Goal: Information Seeking & Learning: Check status

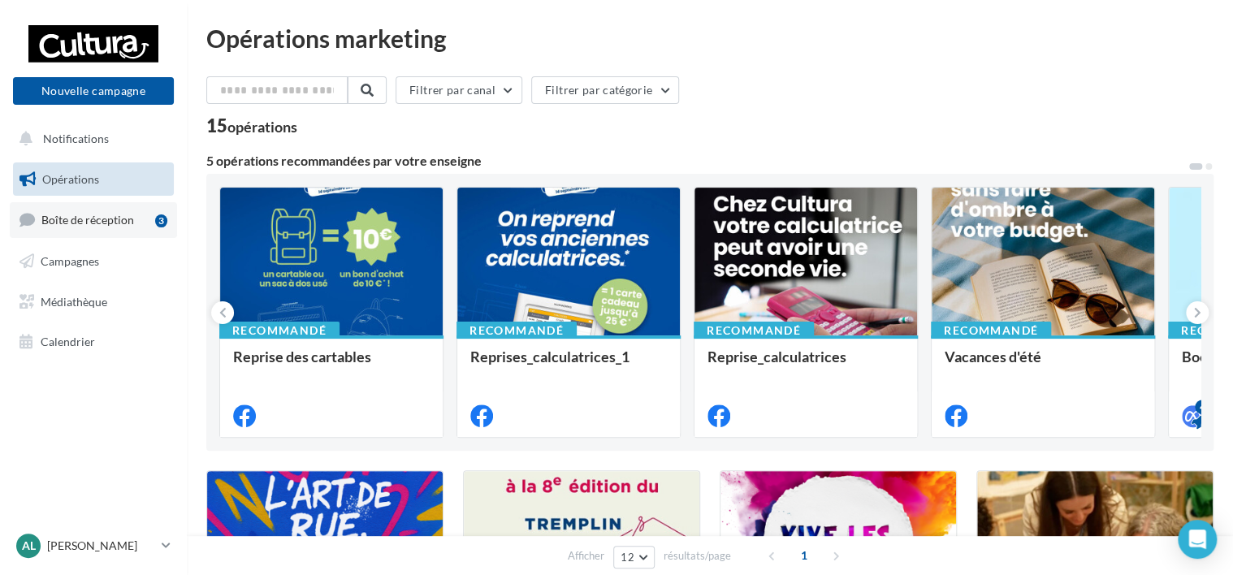
click at [69, 224] on span "Boîte de réception" at bounding box center [87, 220] width 93 height 14
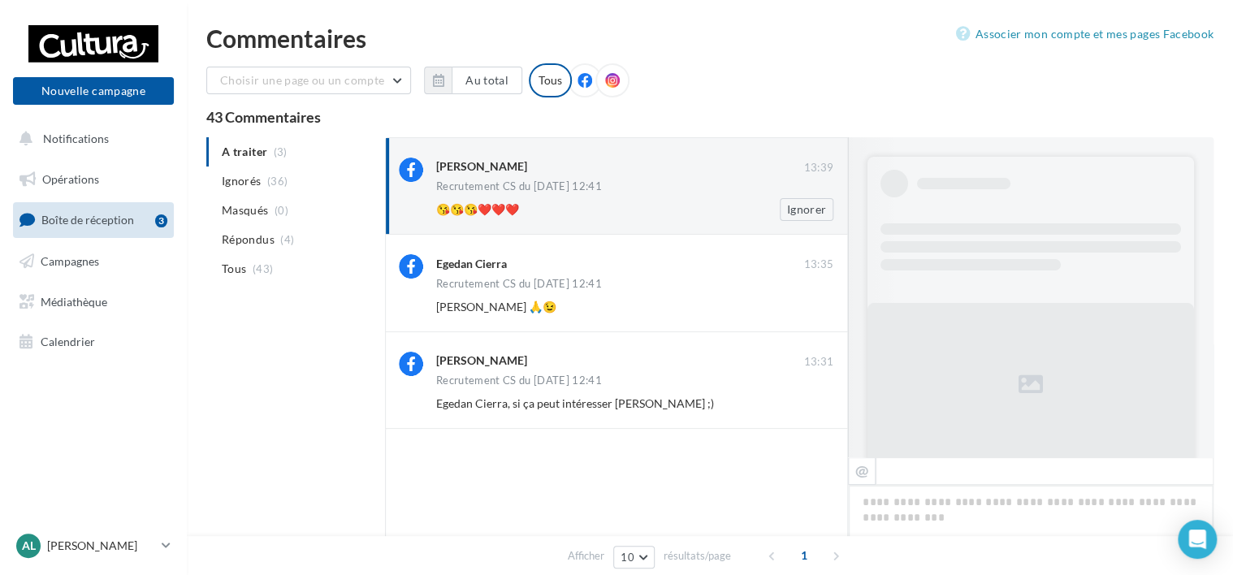
scroll to position [655, 0]
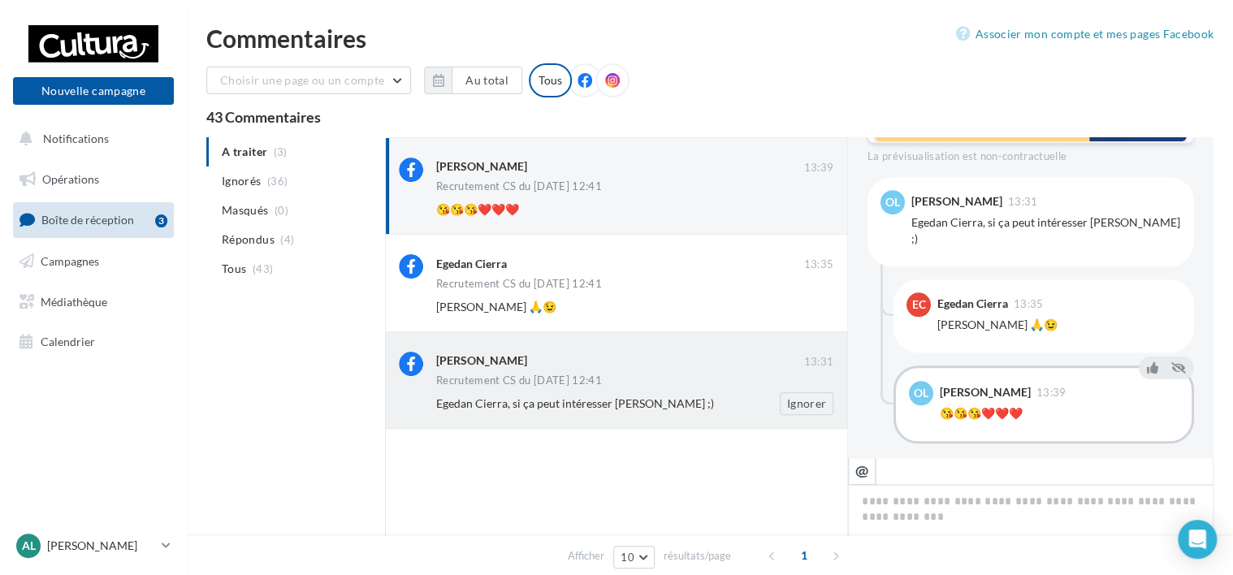
click at [709, 409] on div "Egedan Cierra, si ça peut intéresser [PERSON_NAME] ;)" at bounding box center [582, 404] width 292 height 16
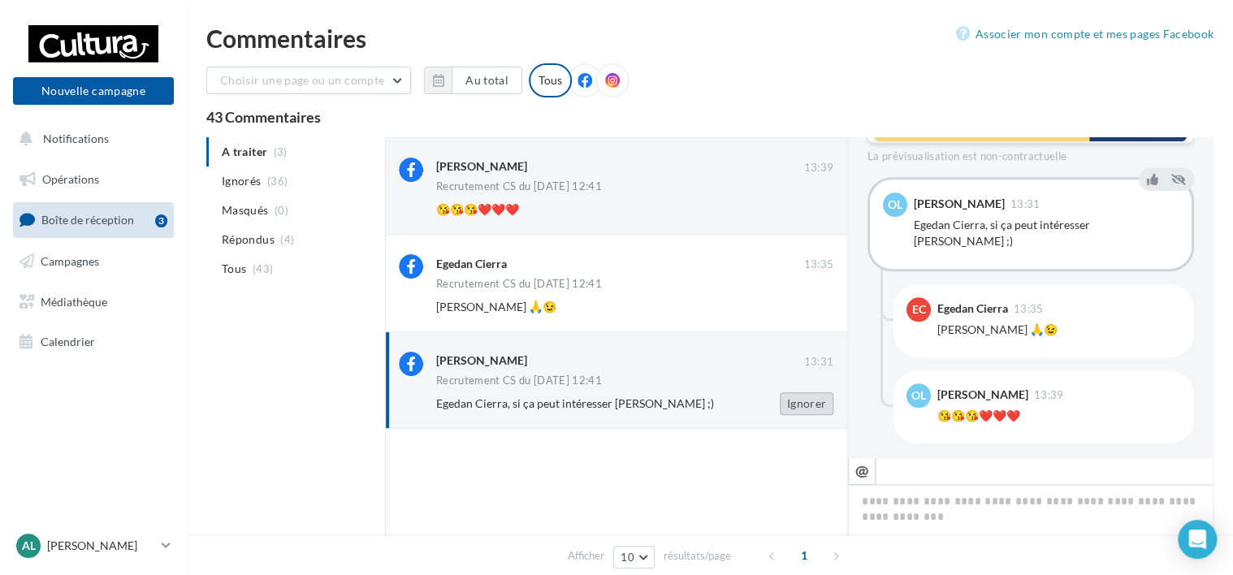
click at [811, 402] on button "Ignorer" at bounding box center [807, 403] width 54 height 23
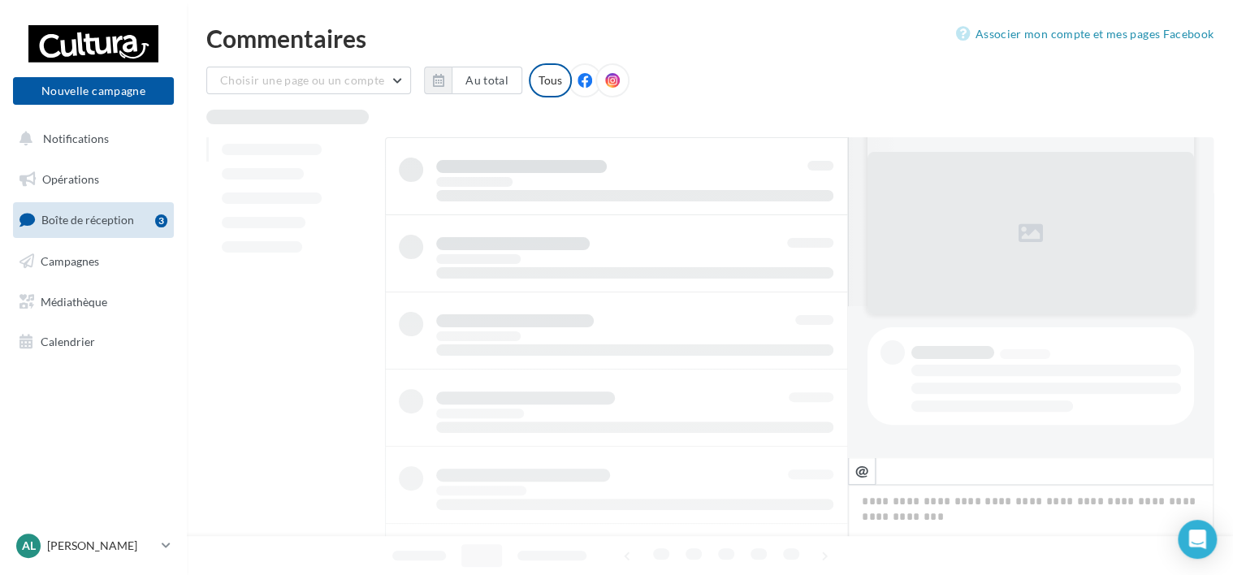
scroll to position [150, 0]
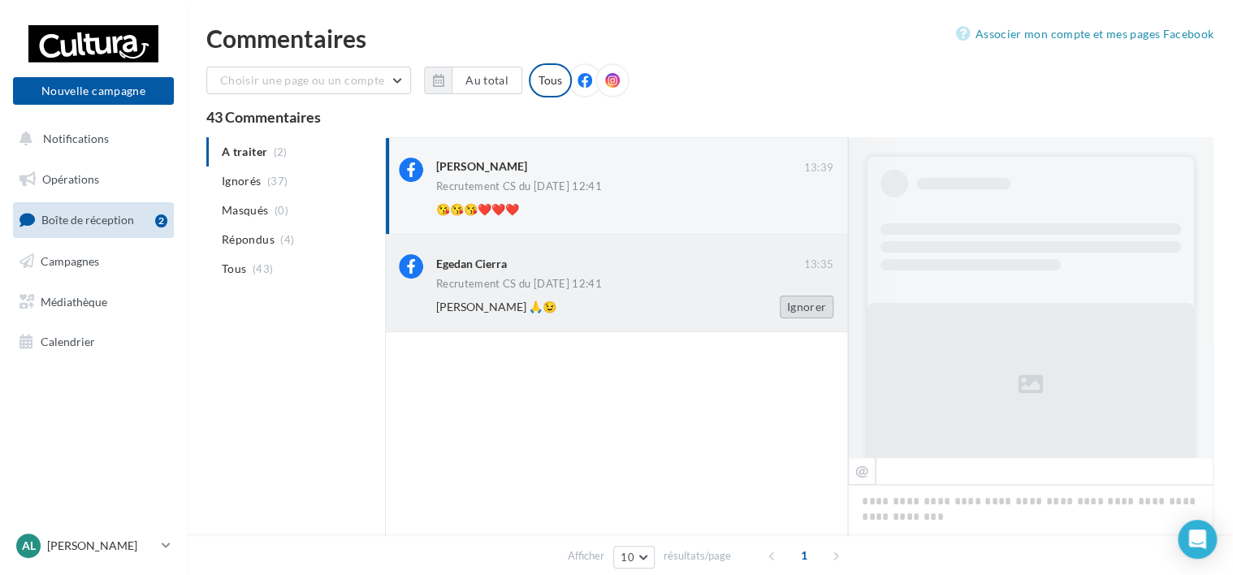
click at [803, 308] on button "Ignorer" at bounding box center [807, 307] width 54 height 23
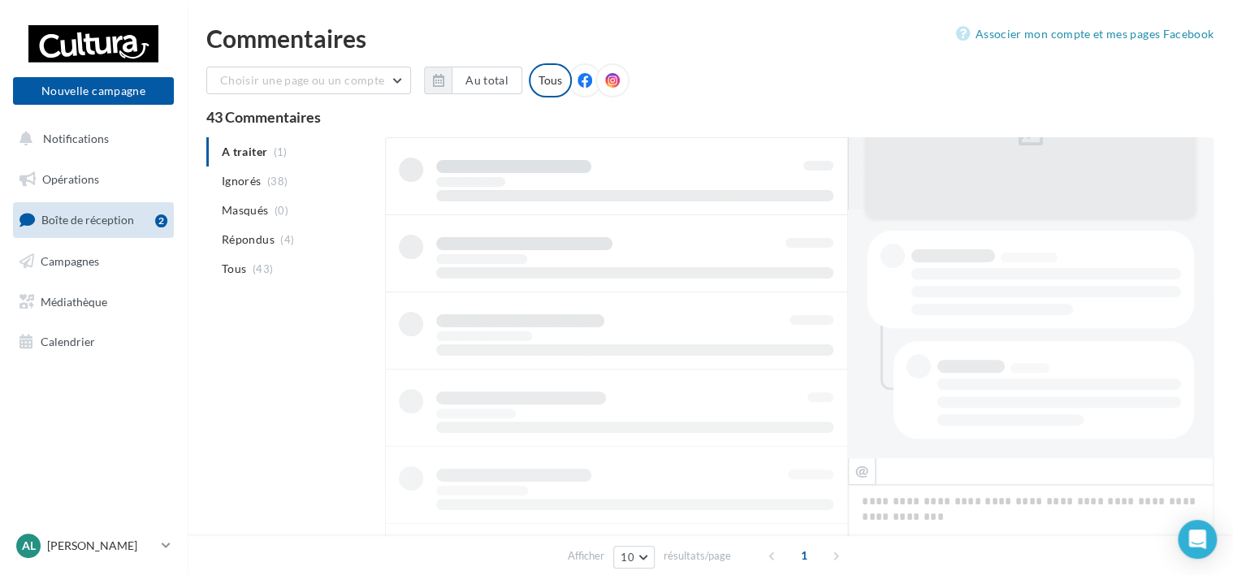
scroll to position [0, 0]
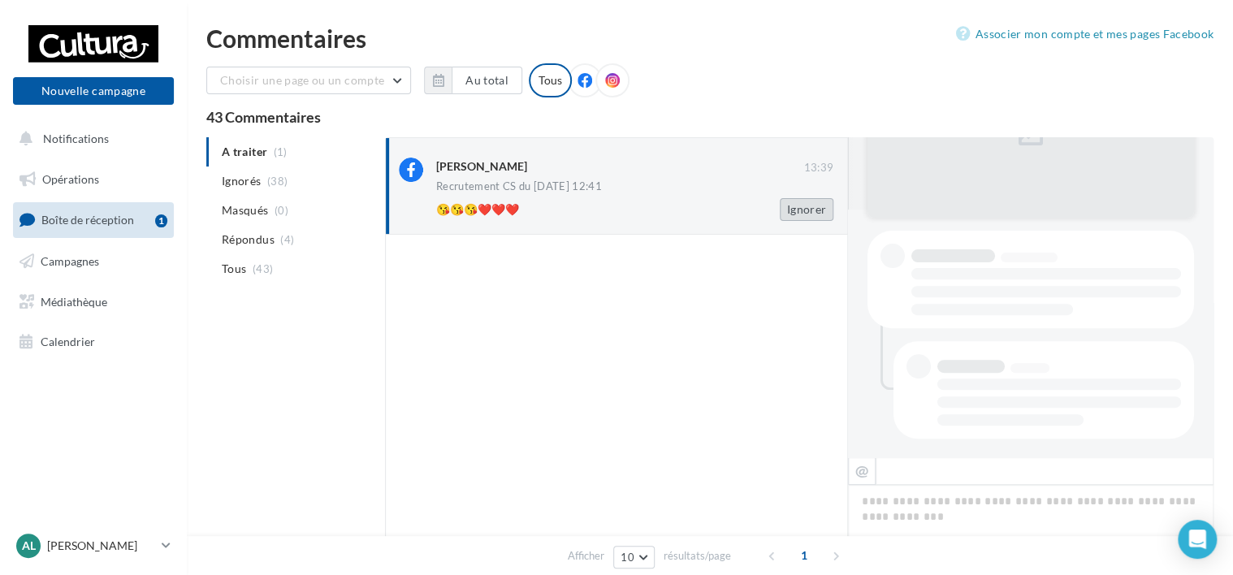
click at [806, 213] on button "Ignorer" at bounding box center [807, 209] width 54 height 23
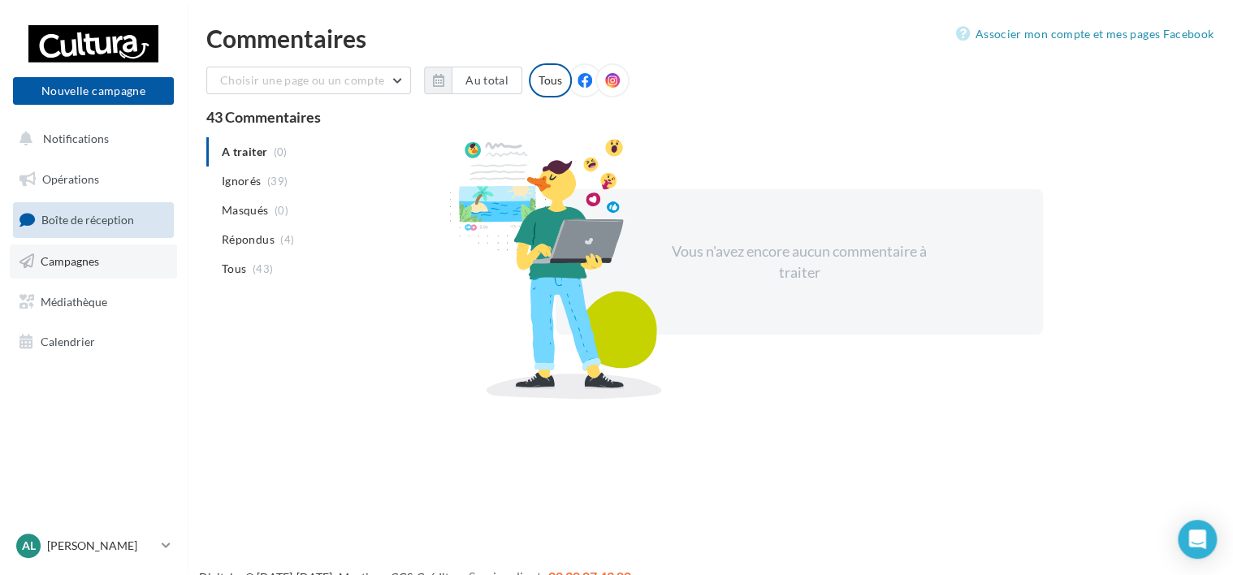
click at [67, 254] on span "Campagnes" at bounding box center [70, 261] width 58 height 14
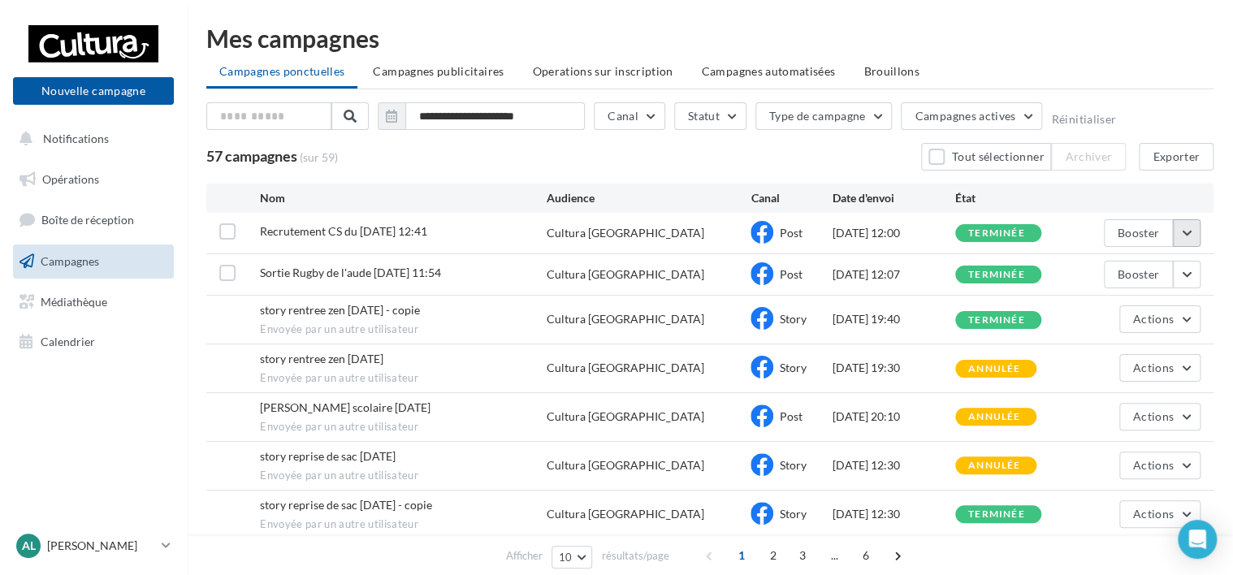
click at [1187, 231] on button "button" at bounding box center [1187, 233] width 28 height 28
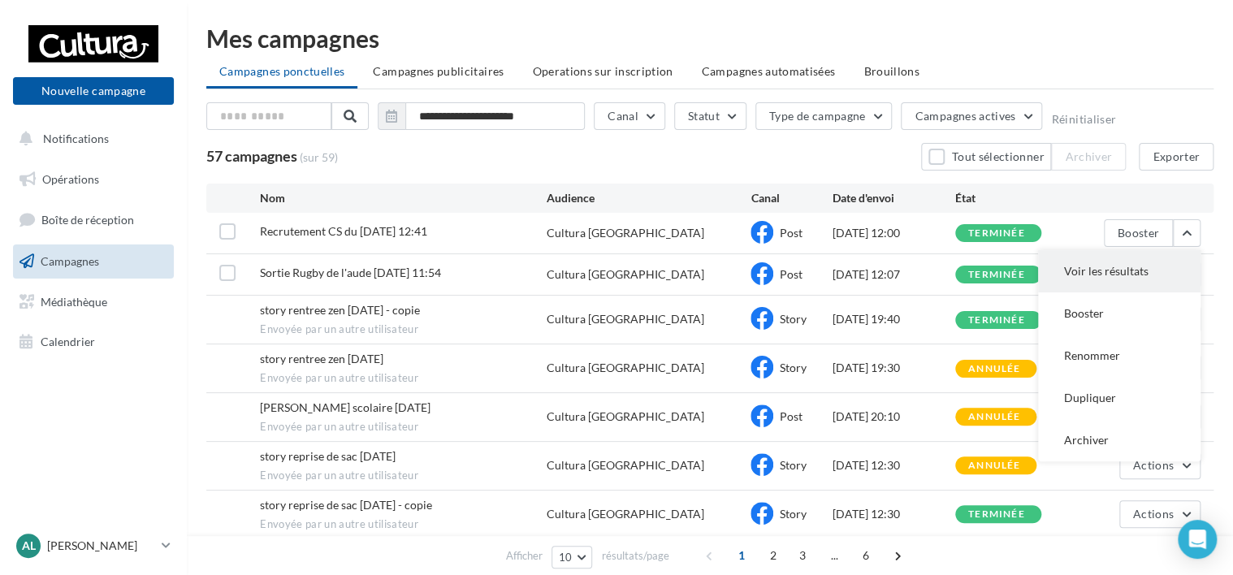
click at [1072, 270] on button "Voir les résultats" at bounding box center [1119, 271] width 162 height 42
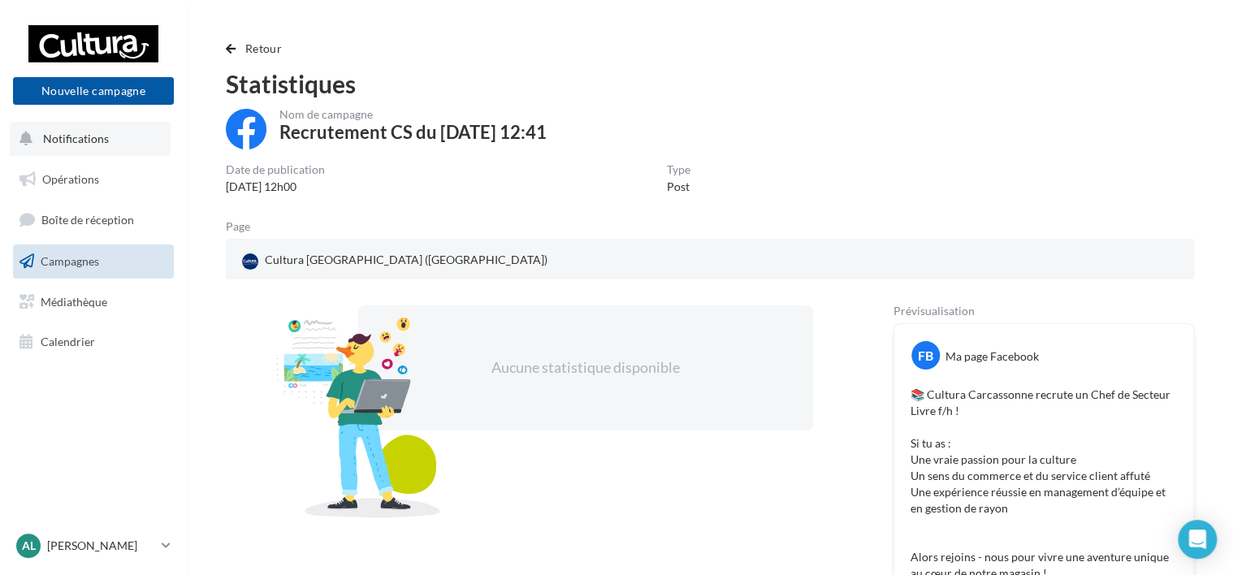
click at [46, 139] on span "Notifications" at bounding box center [76, 139] width 66 height 14
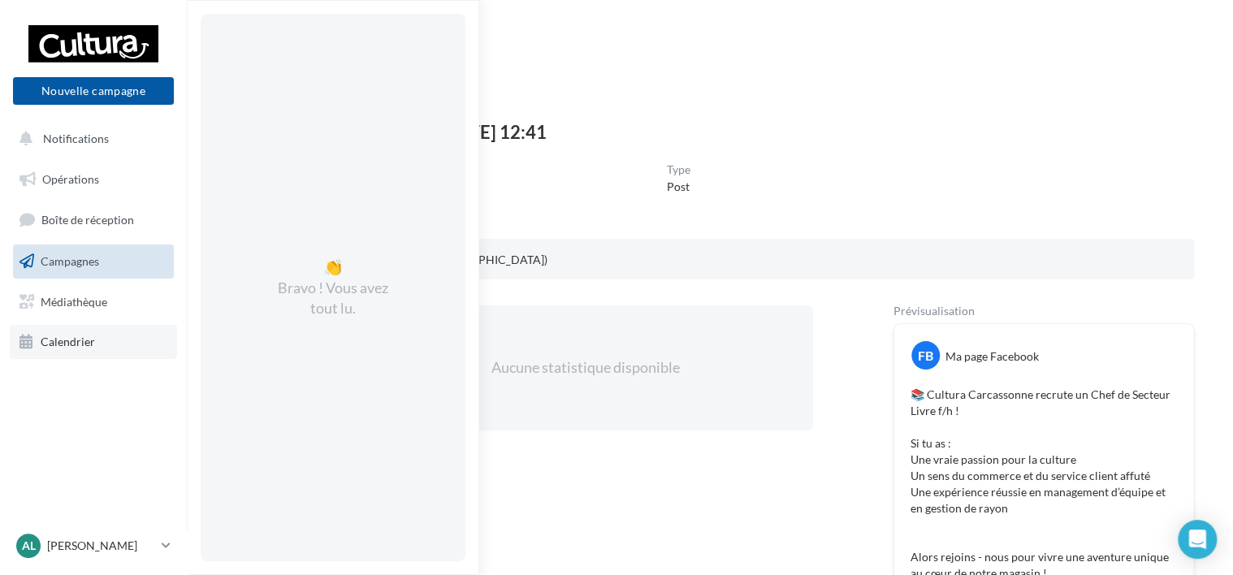
click at [71, 340] on span "Calendrier" at bounding box center [68, 342] width 54 height 14
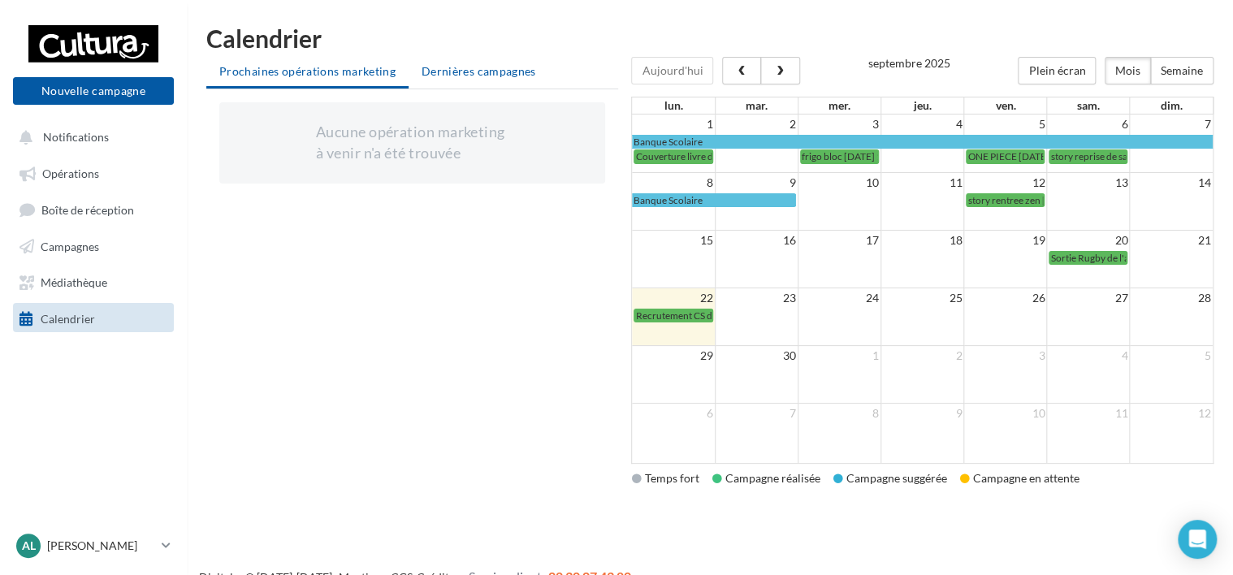
click at [507, 72] on span "Dernières campagnes" at bounding box center [479, 71] width 115 height 14
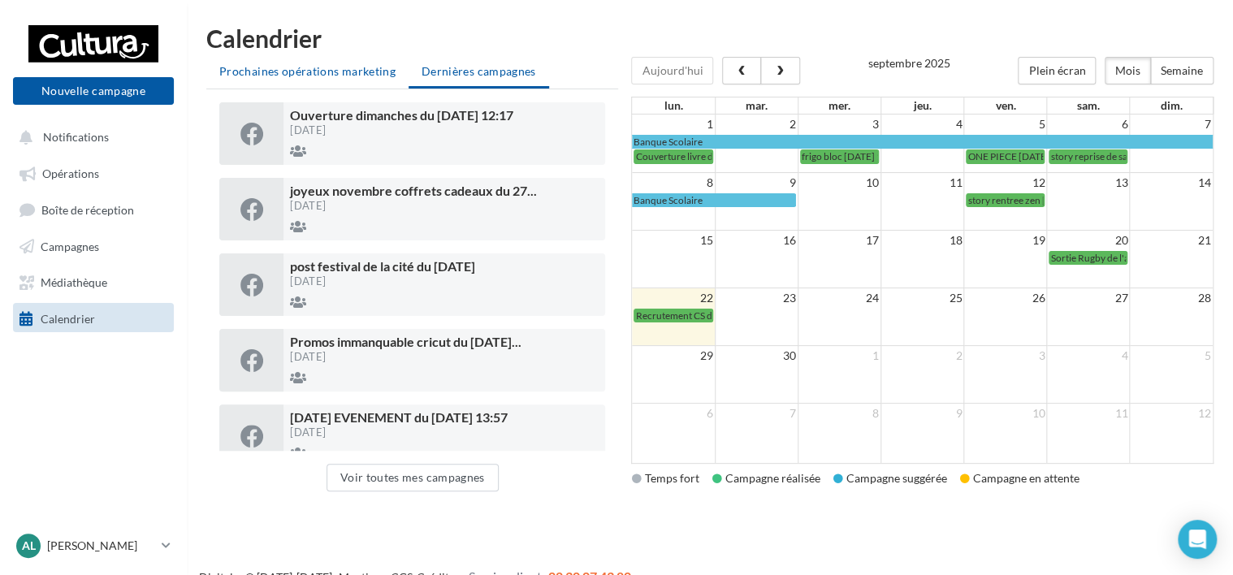
click at [308, 60] on li "Prochaines opérations marketing" at bounding box center [307, 71] width 202 height 29
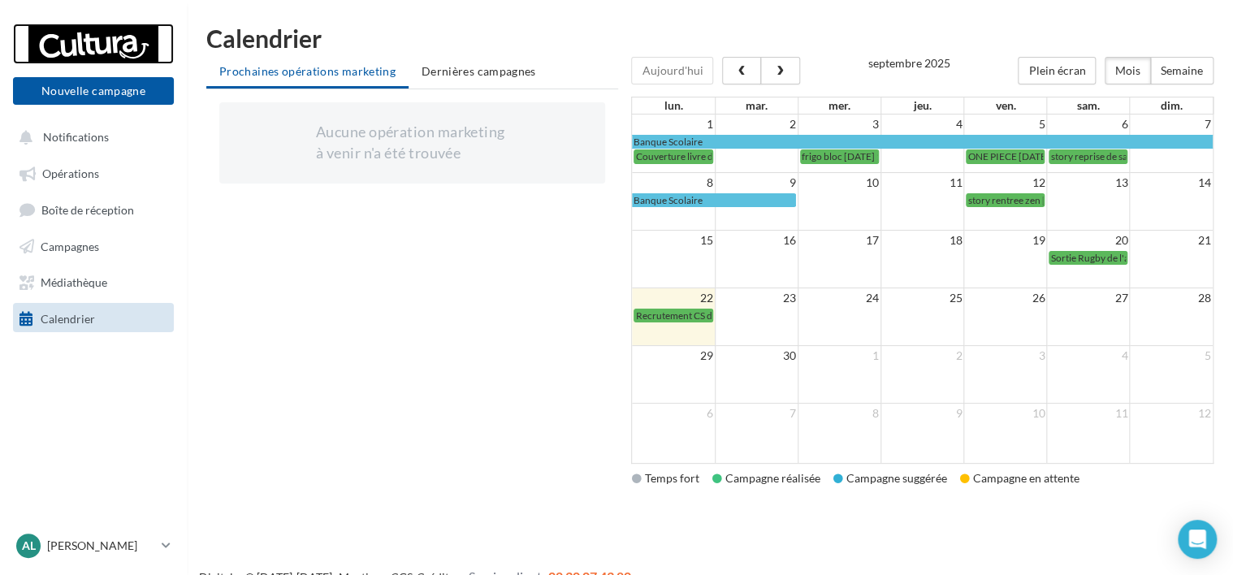
click at [73, 45] on div at bounding box center [93, 44] width 130 height 41
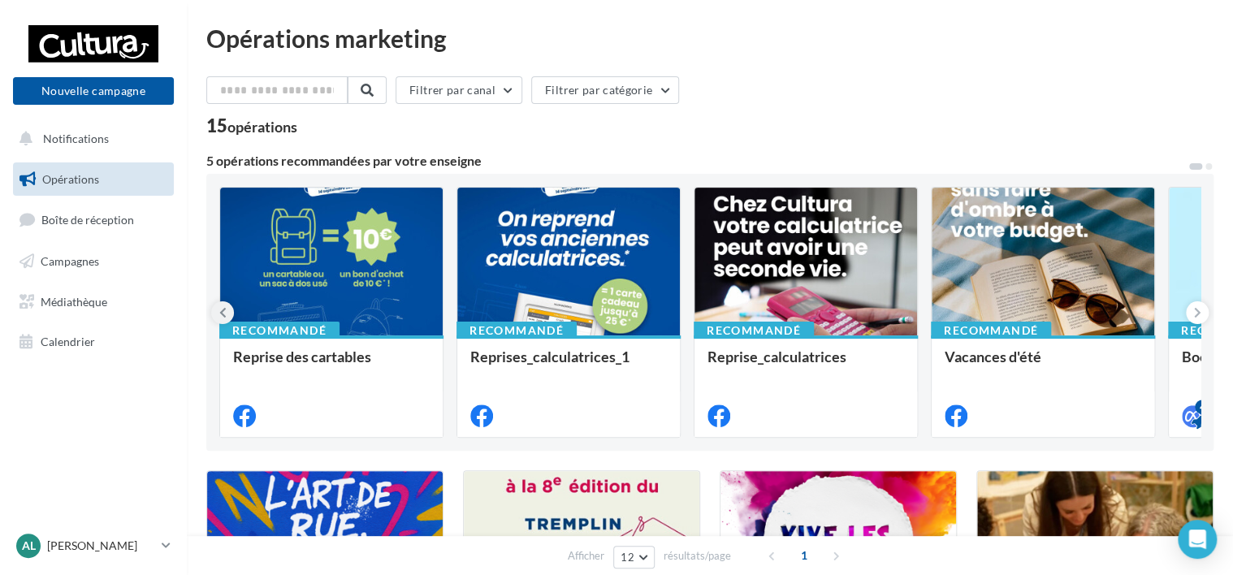
click at [229, 315] on button at bounding box center [222, 312] width 23 height 23
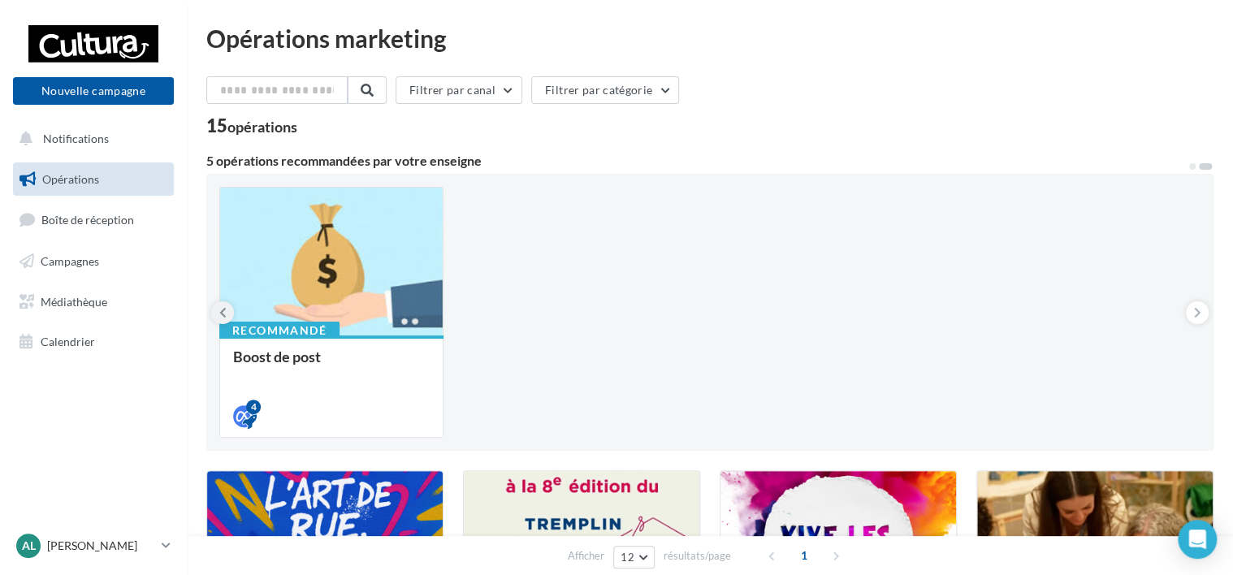
click at [229, 315] on button at bounding box center [222, 312] width 23 height 23
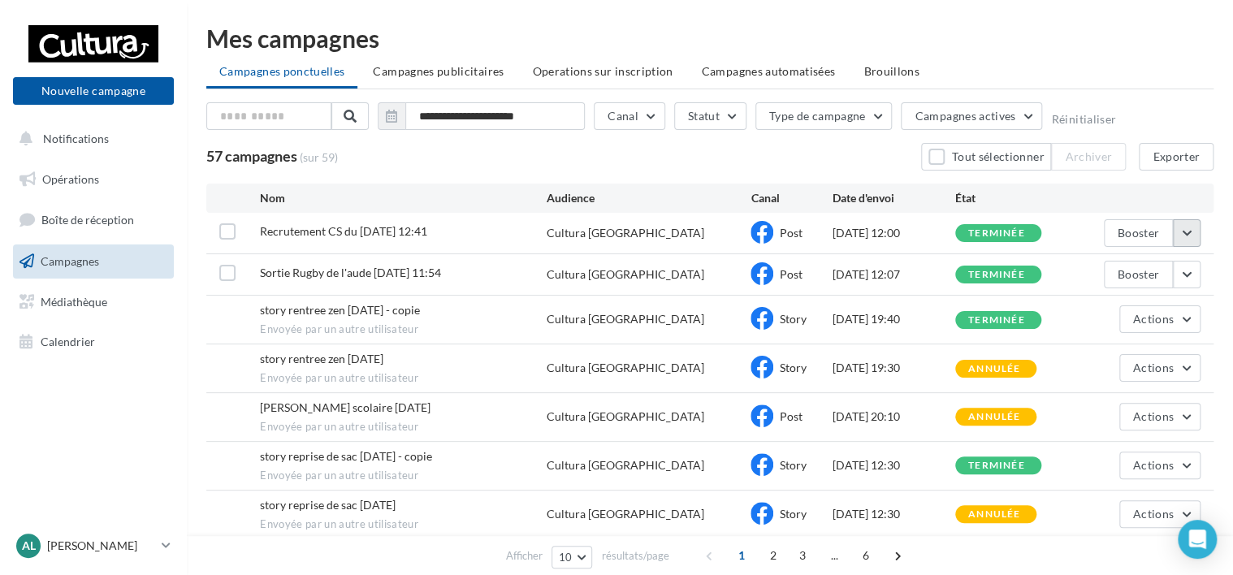
click at [1192, 235] on button "button" at bounding box center [1187, 233] width 28 height 28
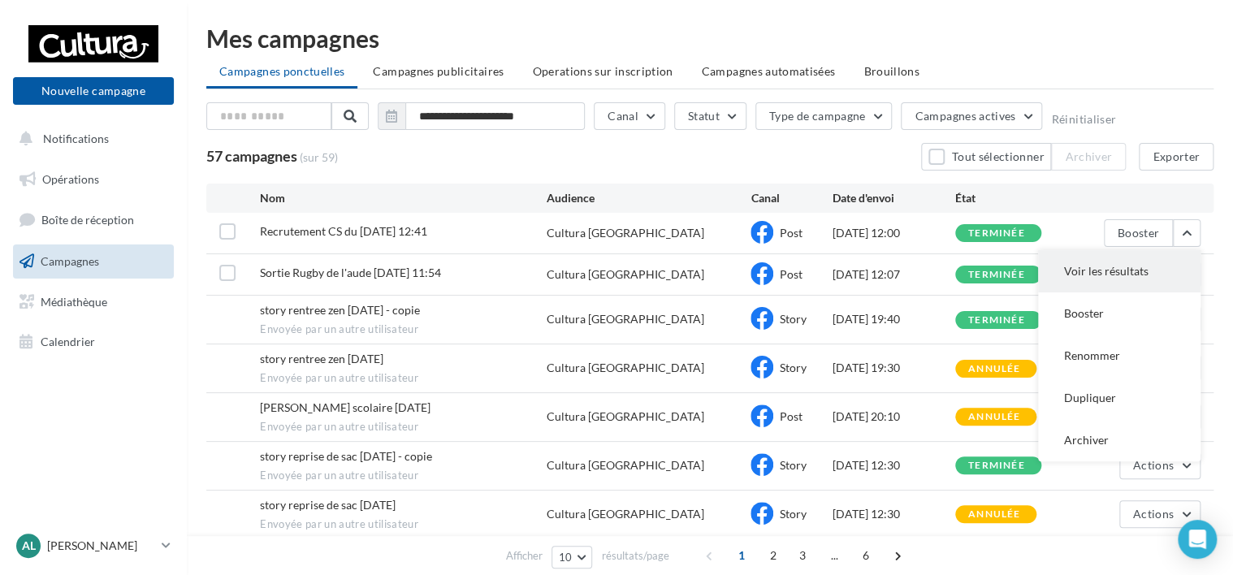
click at [1102, 269] on button "Voir les résultats" at bounding box center [1119, 271] width 162 height 42
